Goal: Obtain resource: Download file/media

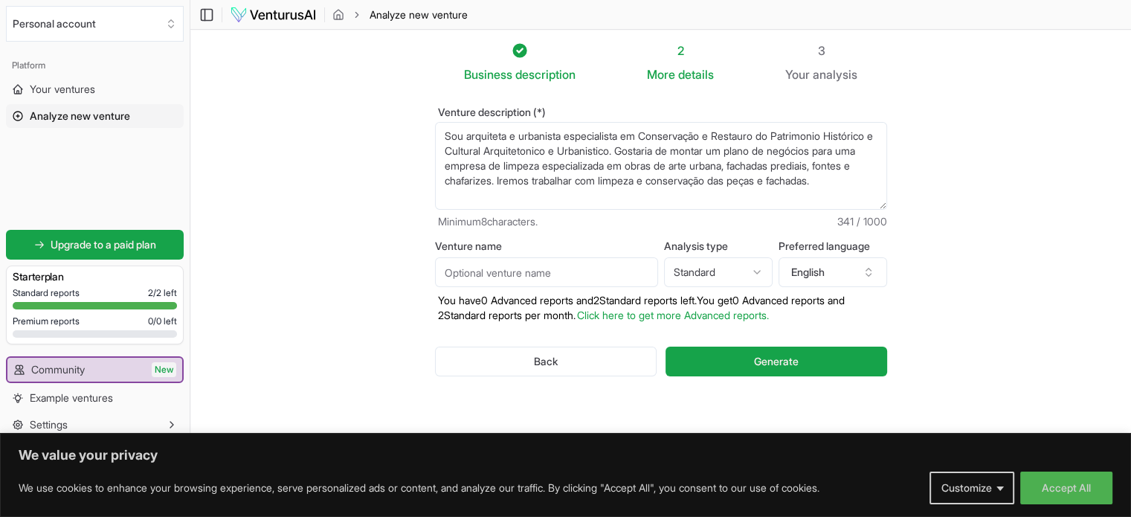
click at [493, 270] on input "Venture name" at bounding box center [546, 272] width 223 height 30
type input "conservaSP"
click at [874, 274] on icon "button" at bounding box center [869, 272] width 12 height 12
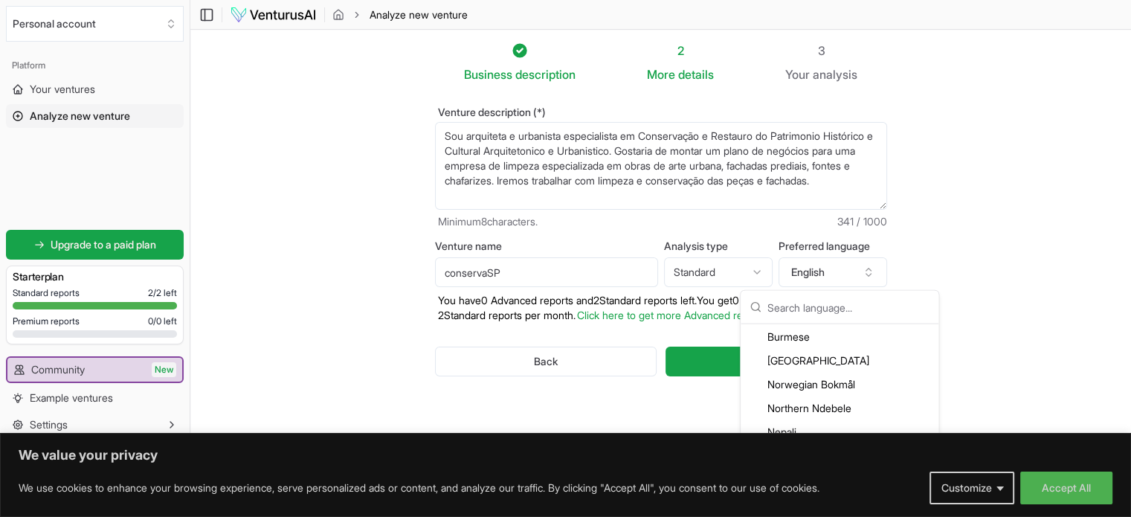
scroll to position [2578, 0]
click at [1078, 484] on button "Accept All" at bounding box center [1066, 488] width 92 height 33
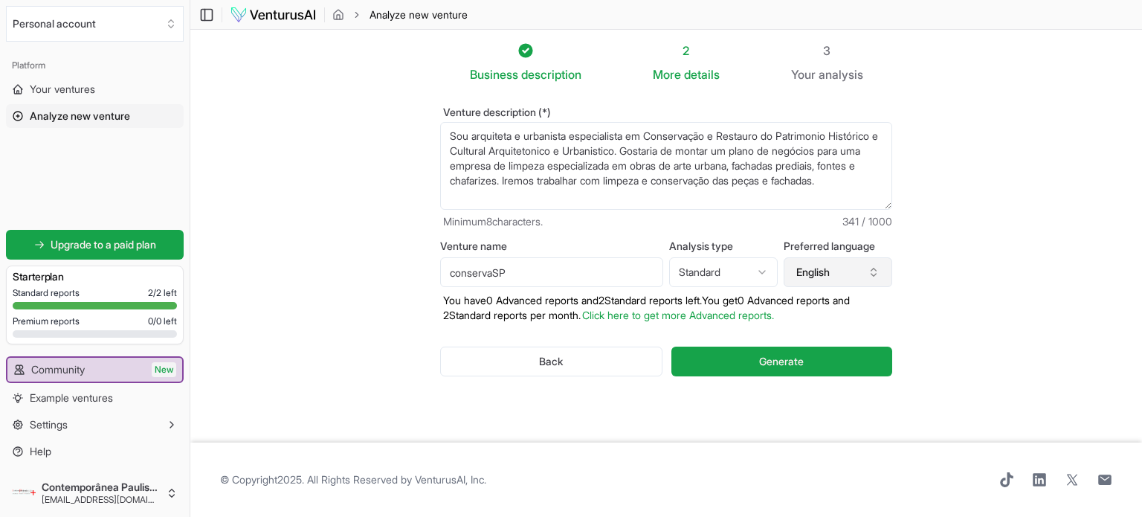
click at [830, 268] on button "English" at bounding box center [838, 272] width 109 height 30
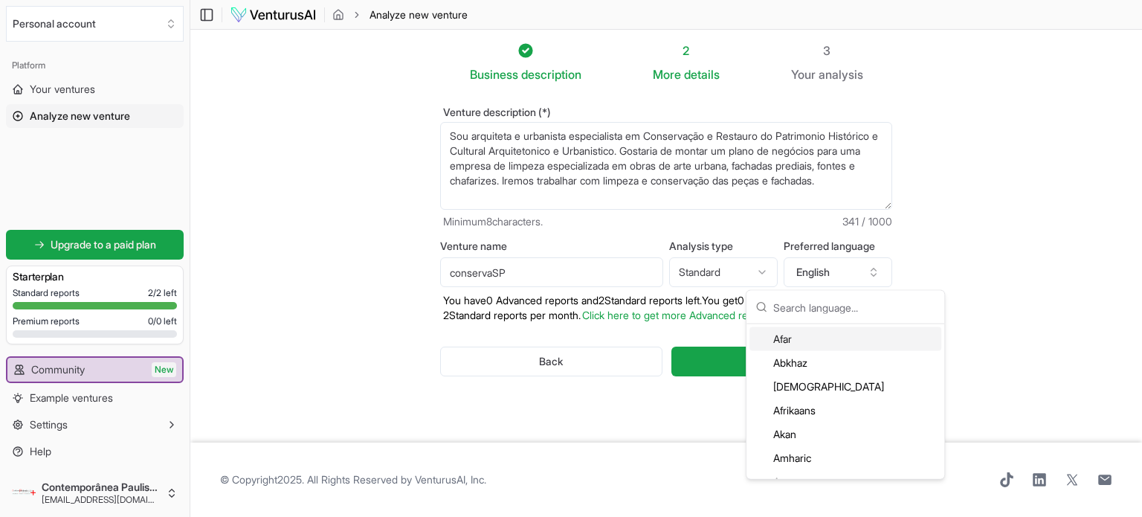
click at [821, 299] on input "text" at bounding box center [854, 307] width 162 height 33
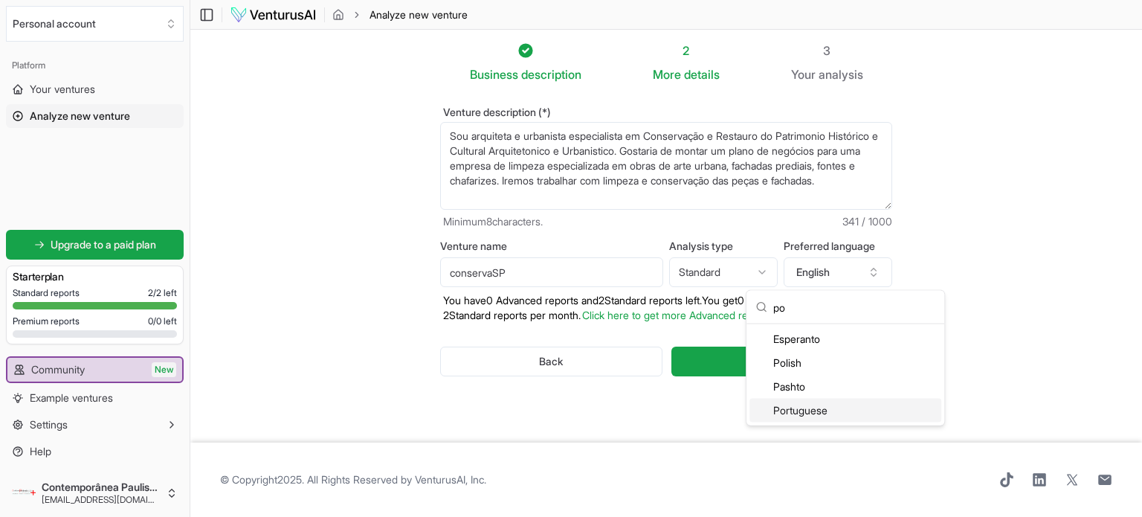
type input "po"
click at [805, 404] on div "Portuguese" at bounding box center [846, 411] width 192 height 24
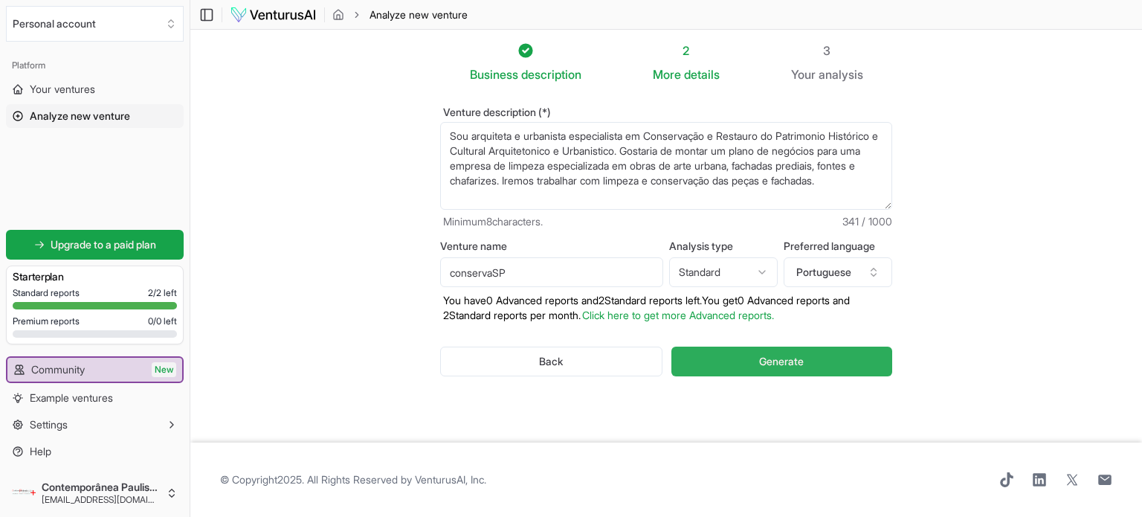
click at [777, 362] on span "Generate" at bounding box center [781, 361] width 45 height 15
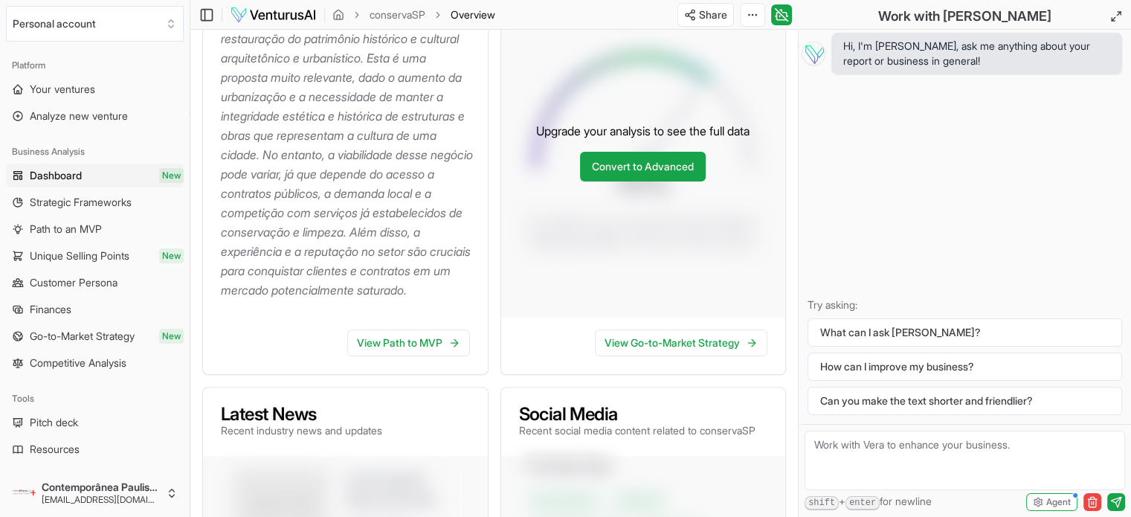
scroll to position [322, 0]
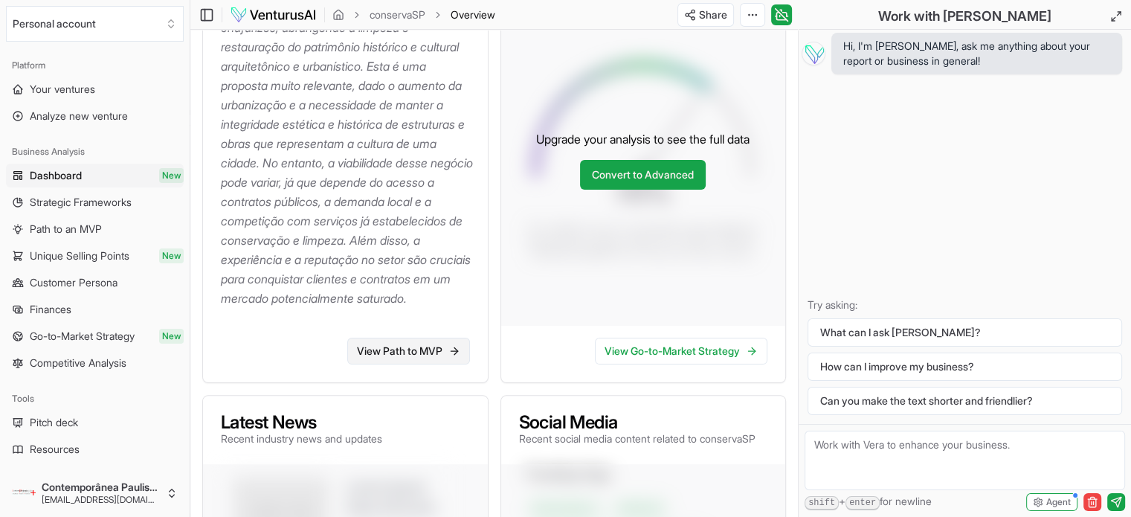
click at [386, 364] on link "View Path to MVP" at bounding box center [408, 351] width 123 height 27
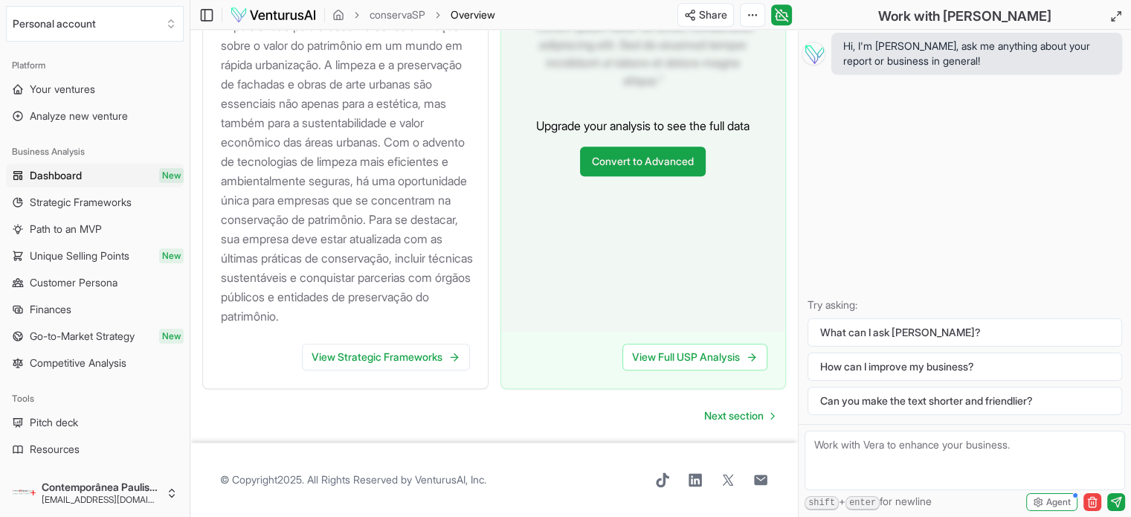
scroll to position [1760, 0]
click at [416, 364] on link "View Strategic Frameworks" at bounding box center [386, 357] width 168 height 27
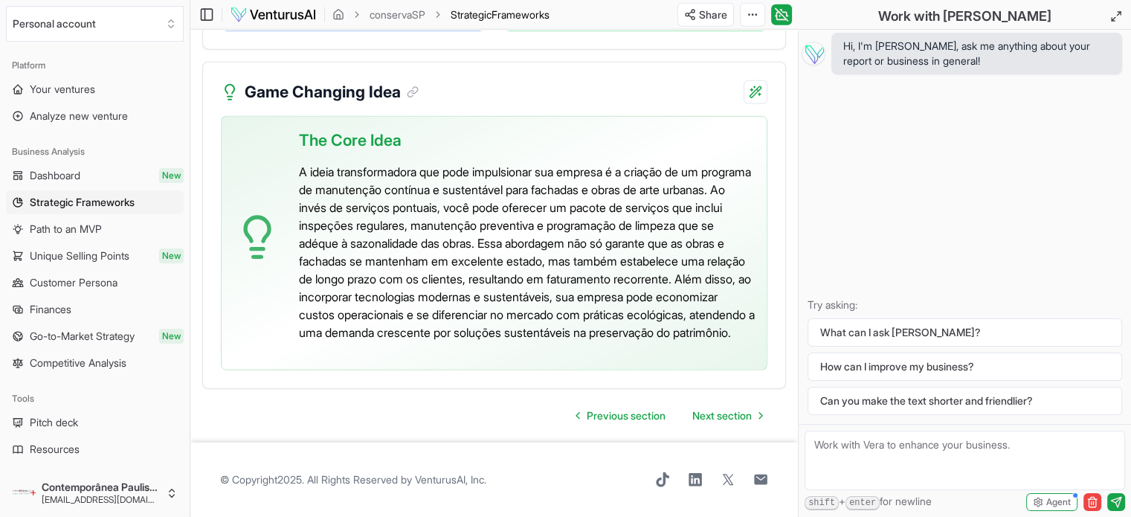
scroll to position [3698, 0]
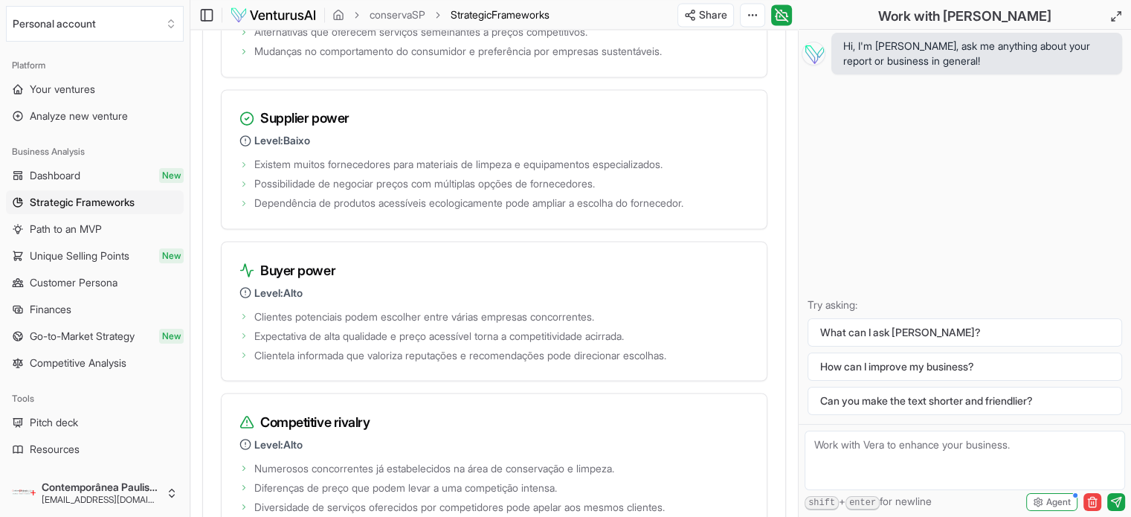
scroll to position [2534, 0]
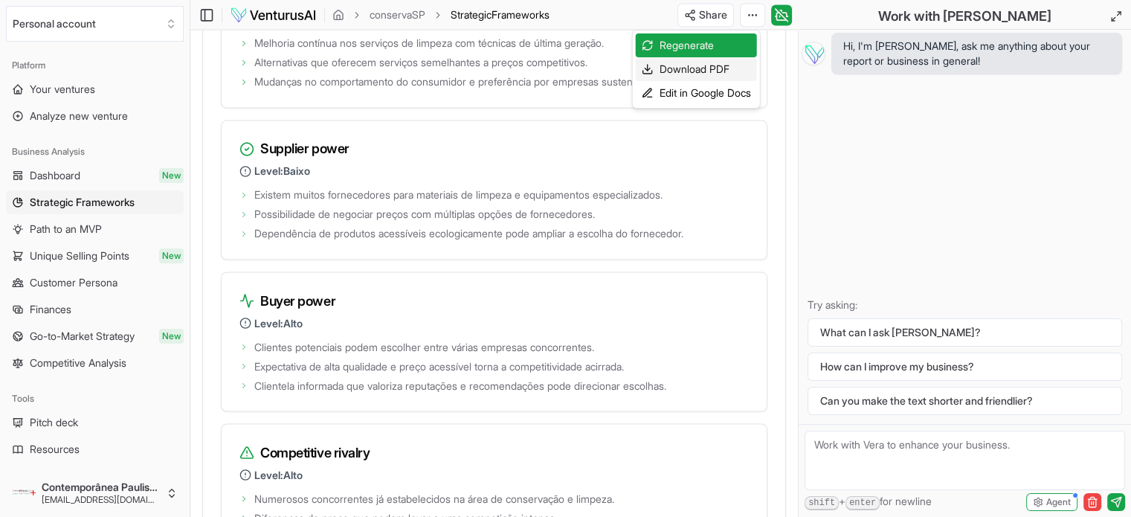
click at [693, 68] on div "Download PDF" at bounding box center [696, 69] width 121 height 24
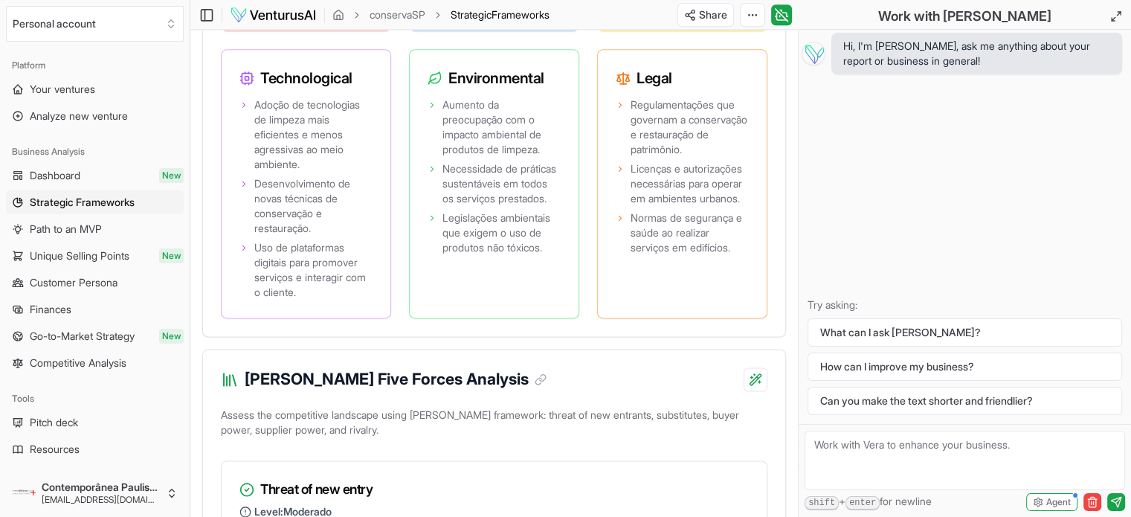
scroll to position [1815, 0]
